Goal: Task Accomplishment & Management: Use online tool/utility

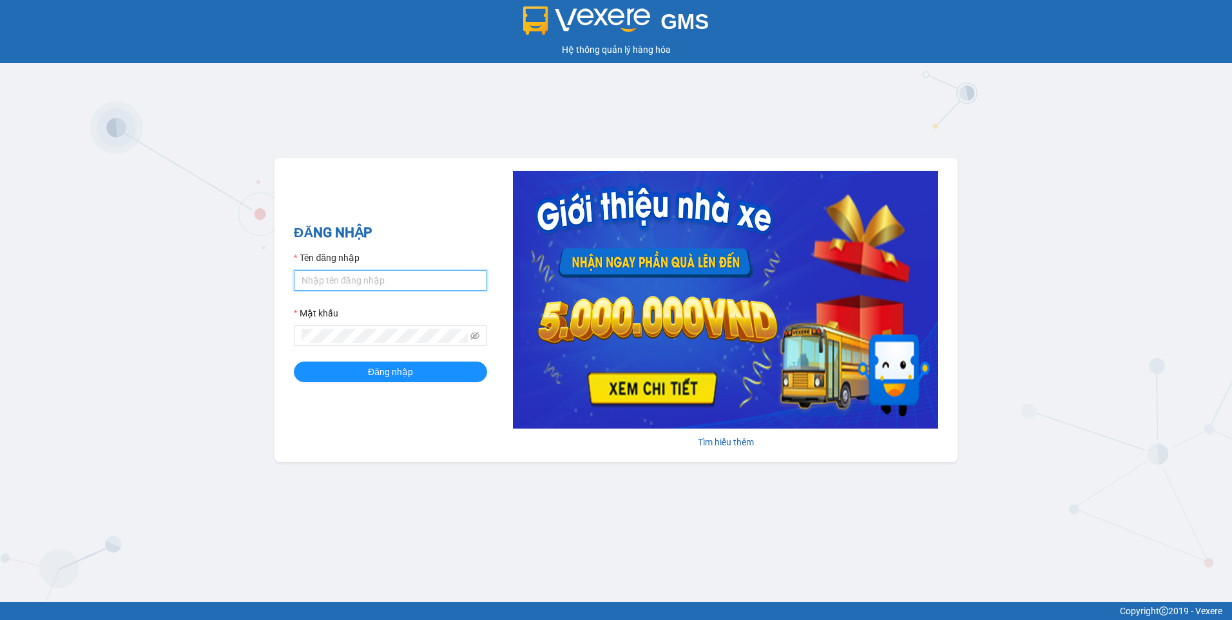
click at [440, 281] on input "Tên đăng nhập" at bounding box center [390, 280] width 193 height 21
drag, startPoint x: 334, startPoint y: 278, endPoint x: 249, endPoint y: 278, distance: 84.4
click at [249, 278] on div "GMS Hệ thống quản lý hàng hóa ĐĂNG NHẬP Tên đăng nhập thuytien.[PERSON_NAME] kh…" at bounding box center [616, 301] width 1232 height 602
type input "lehoangvi.namhailimo"
click at [294, 361] on button "Đăng nhập" at bounding box center [390, 371] width 193 height 21
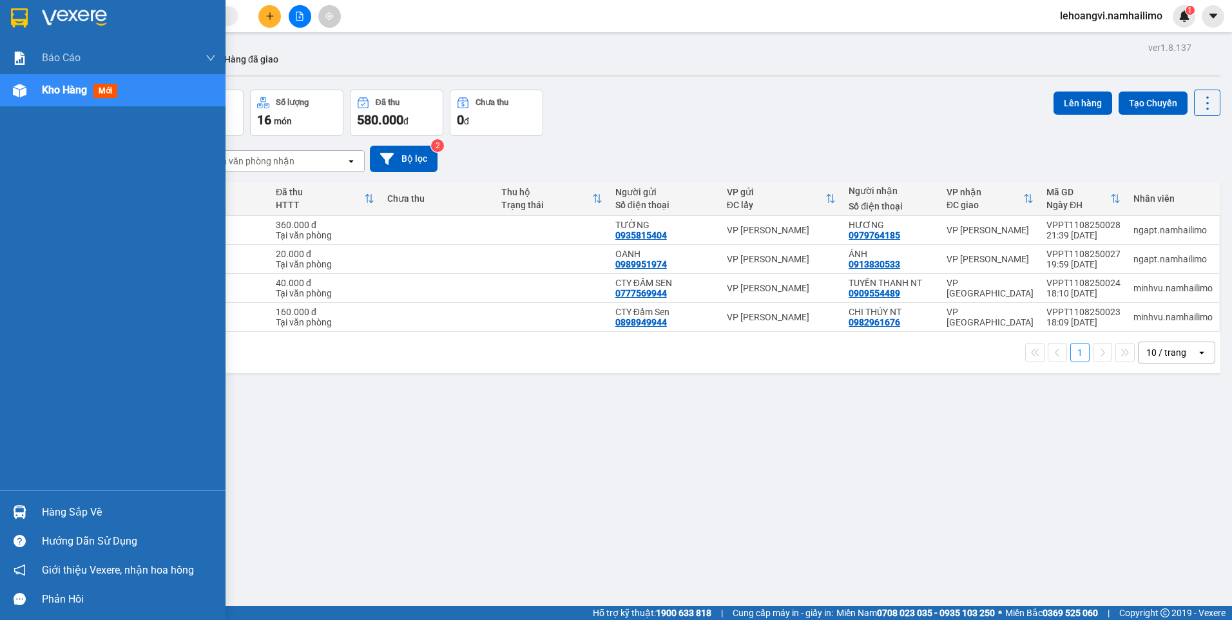
drag, startPoint x: 61, startPoint y: 516, endPoint x: 201, endPoint y: 500, distance: 141.3
click at [67, 515] on div "Hàng sắp về" at bounding box center [129, 511] width 174 height 19
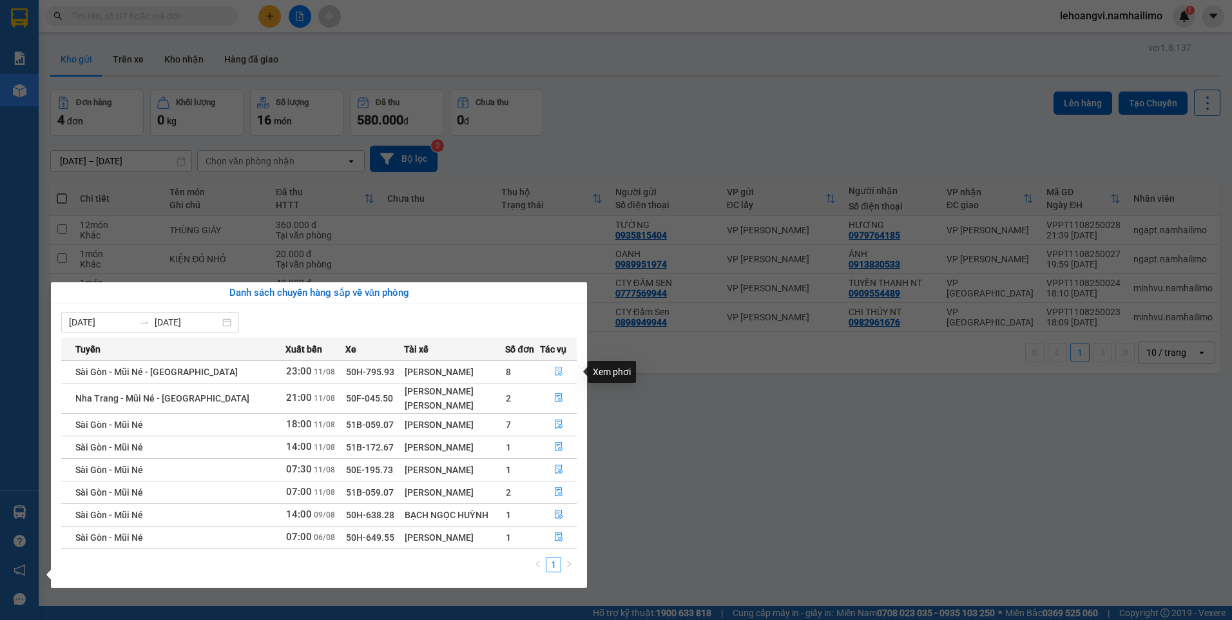
click at [560, 372] on icon "file-done" at bounding box center [558, 371] width 9 height 9
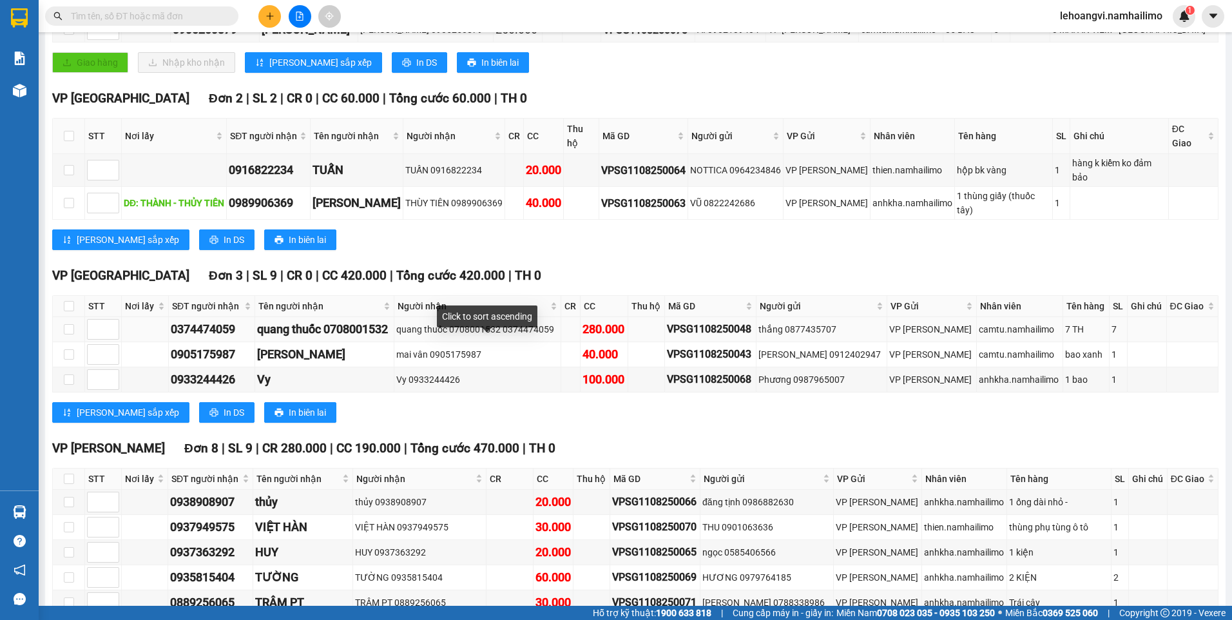
scroll to position [385, 0]
